Goal: Information Seeking & Learning: Check status

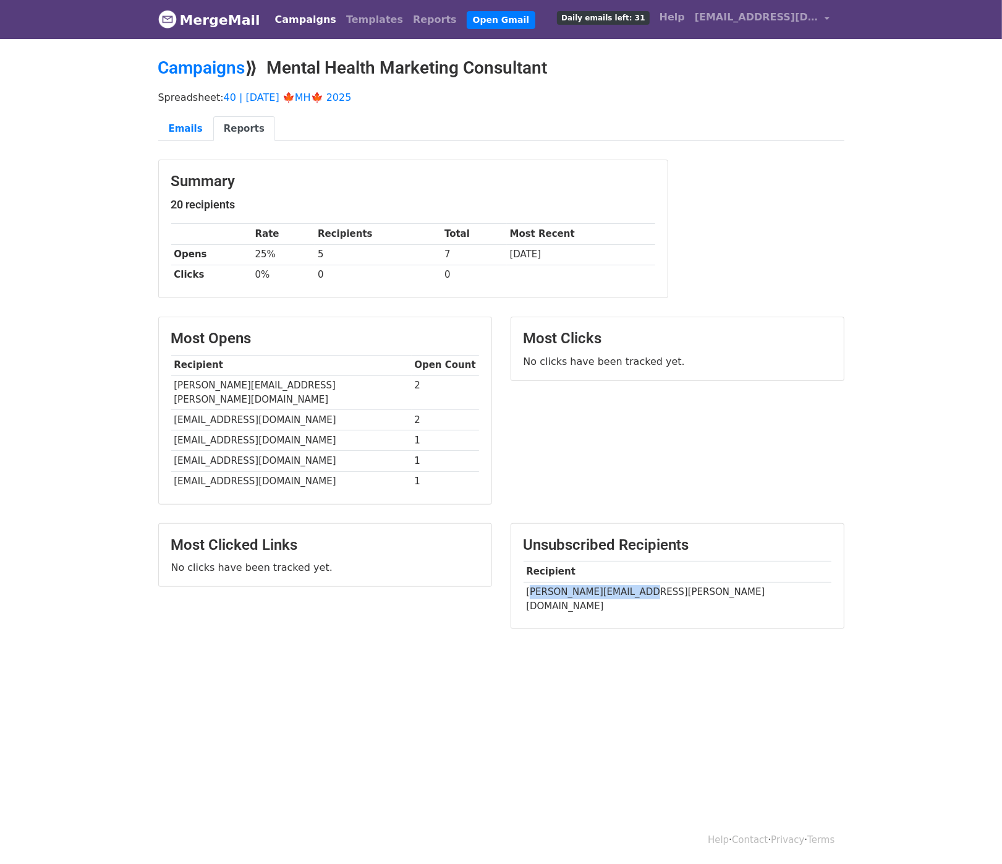
drag, startPoint x: 530, startPoint y: 575, endPoint x: 633, endPoint y: 575, distance: 102.6
click at [633, 582] on td "sheri.bassewitz@gmail.com" at bounding box center [678, 599] width 308 height 34
copy td "heri.bassewitz@gmail.c"
